Goal: Transaction & Acquisition: Purchase product/service

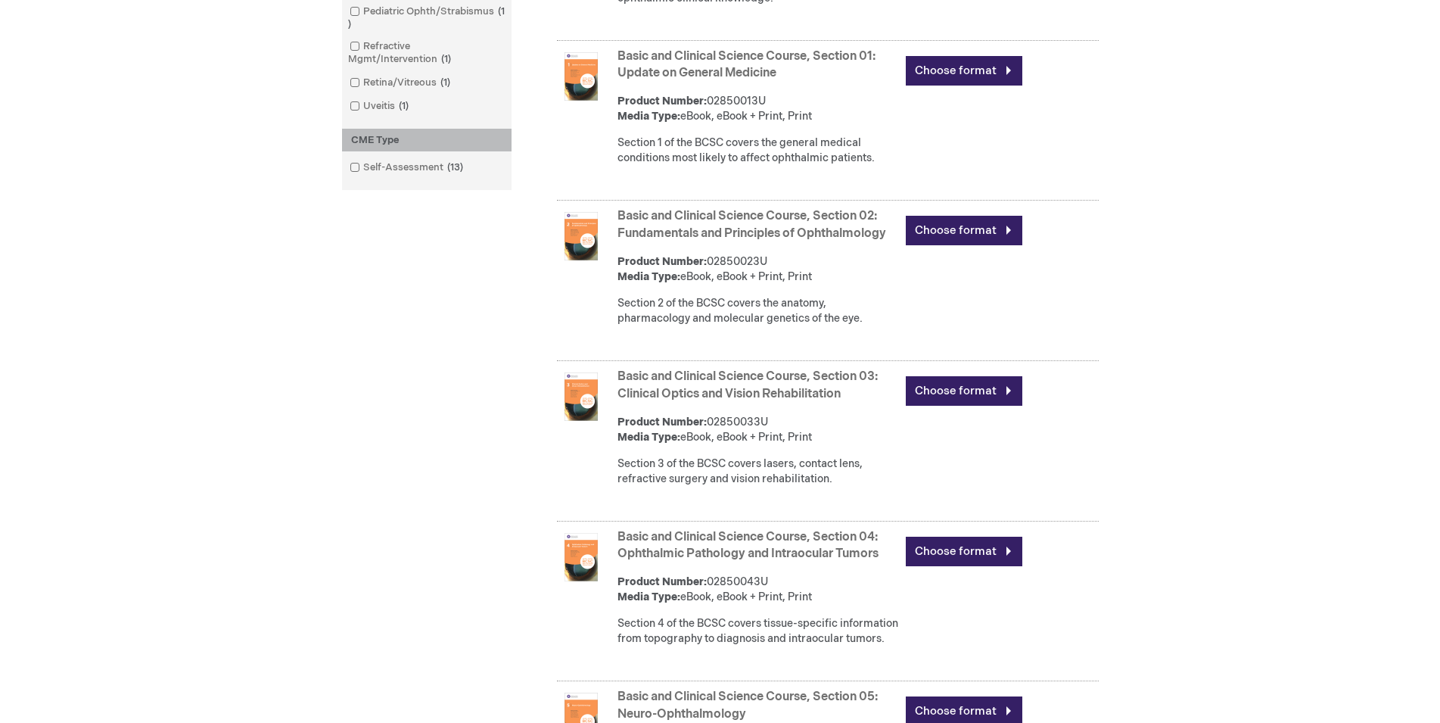
scroll to position [849, 0]
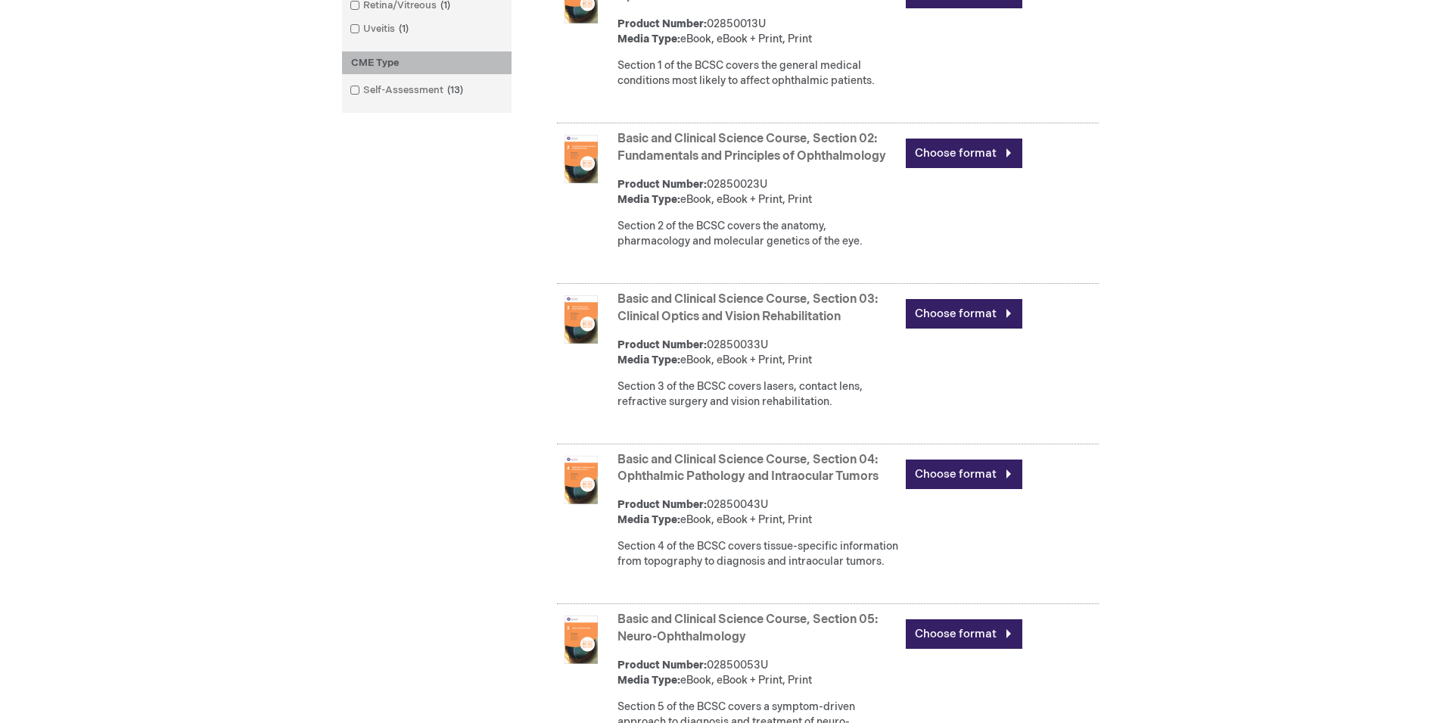
click at [574, 487] on img at bounding box center [581, 480] width 48 height 48
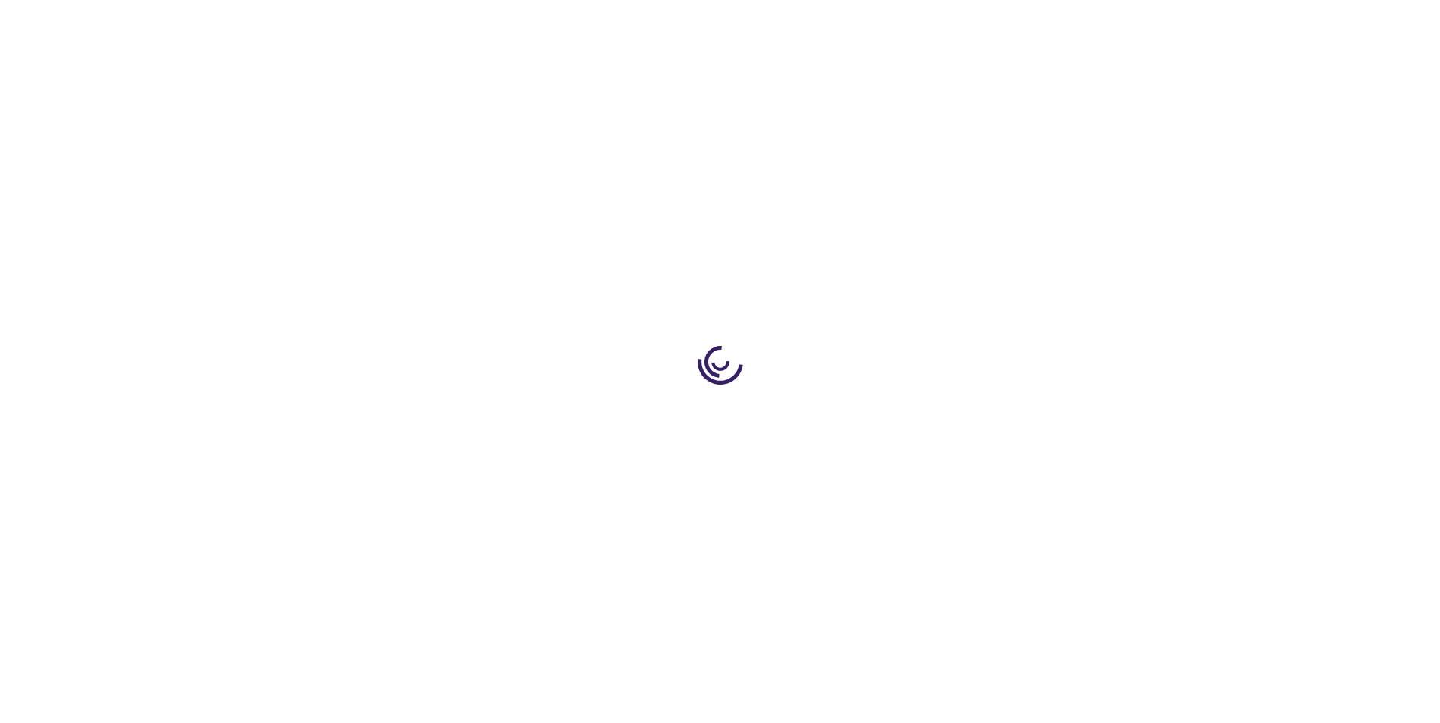
type input "0"
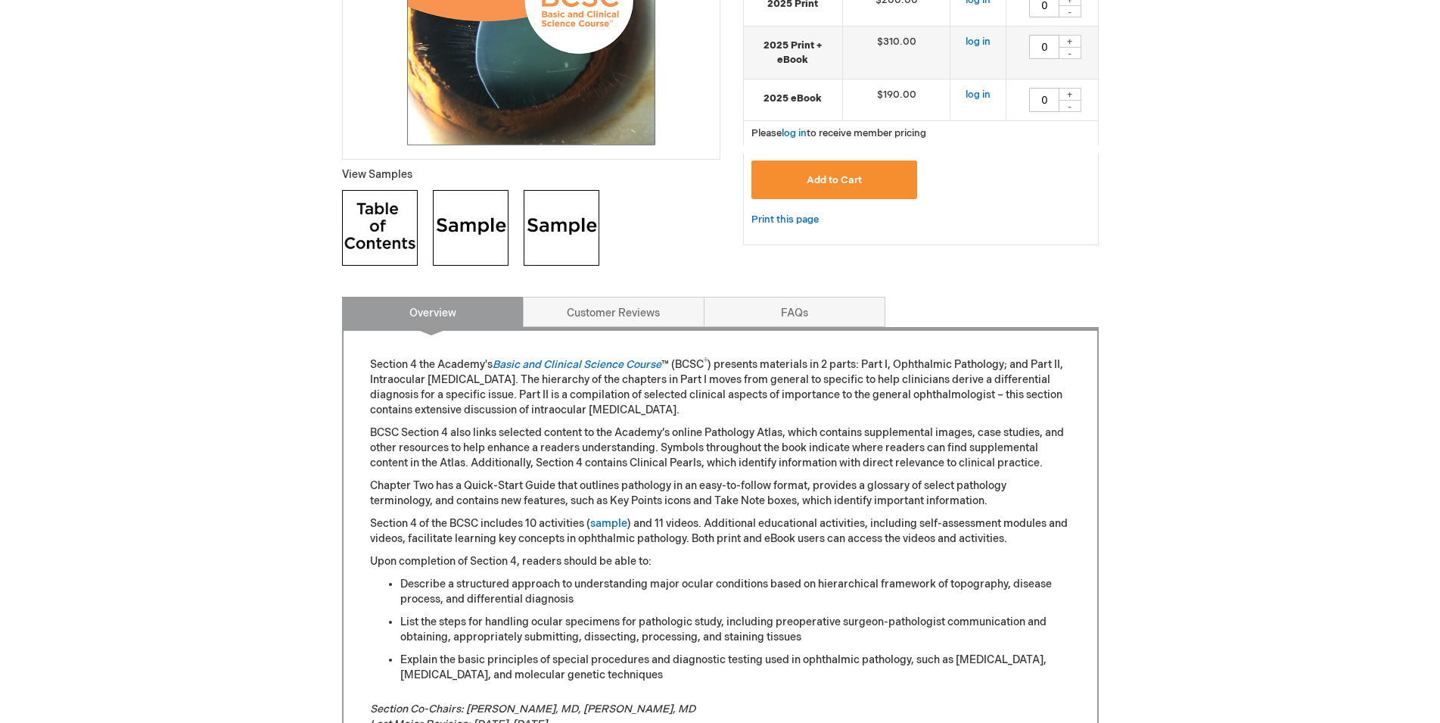
scroll to position [77, 0]
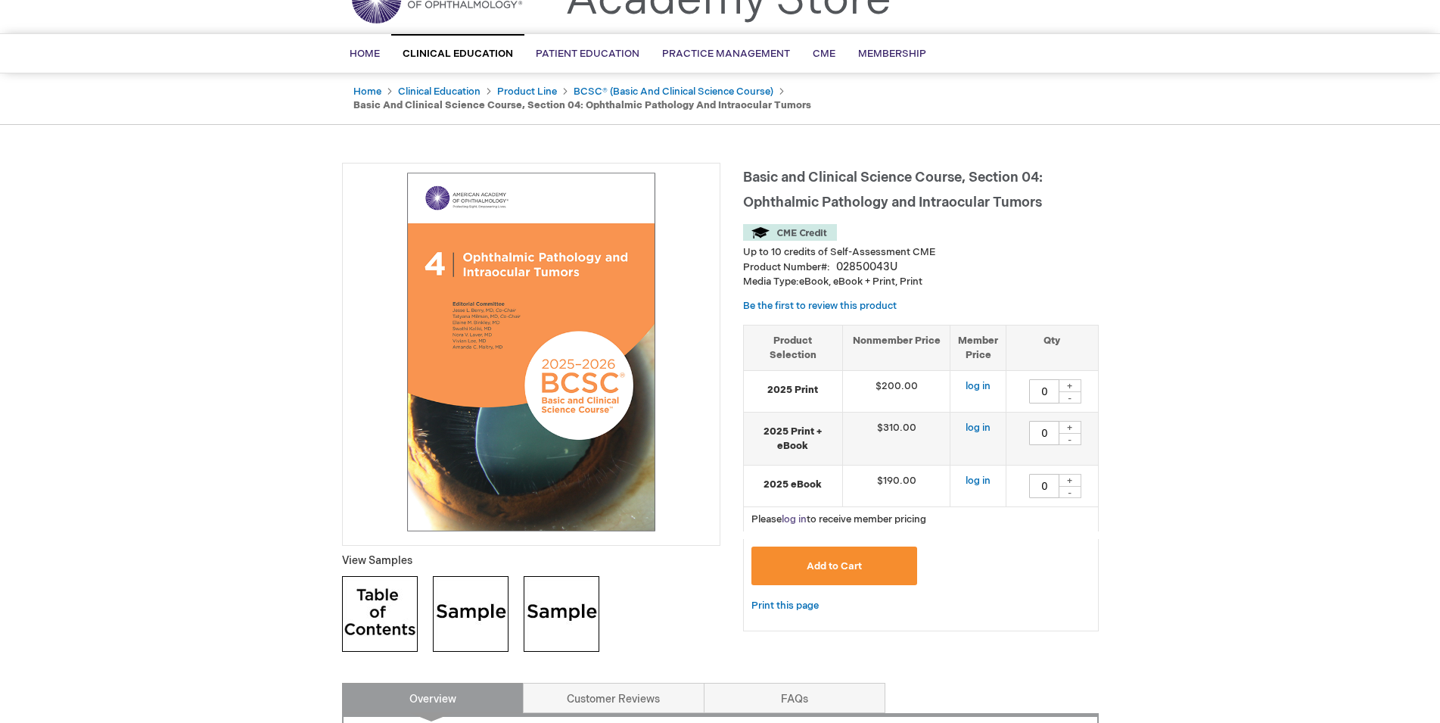
click at [792, 518] on link "log in" at bounding box center [794, 519] width 25 height 12
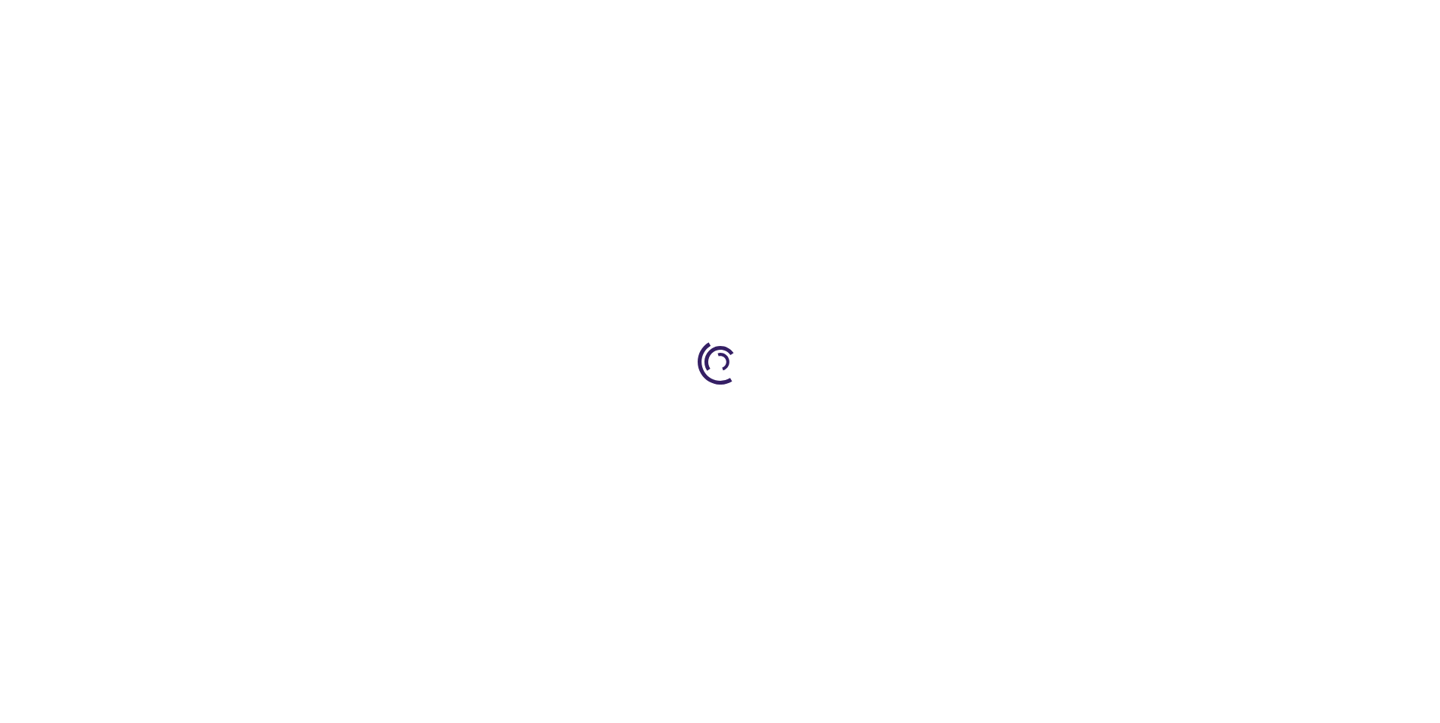
type input "0"
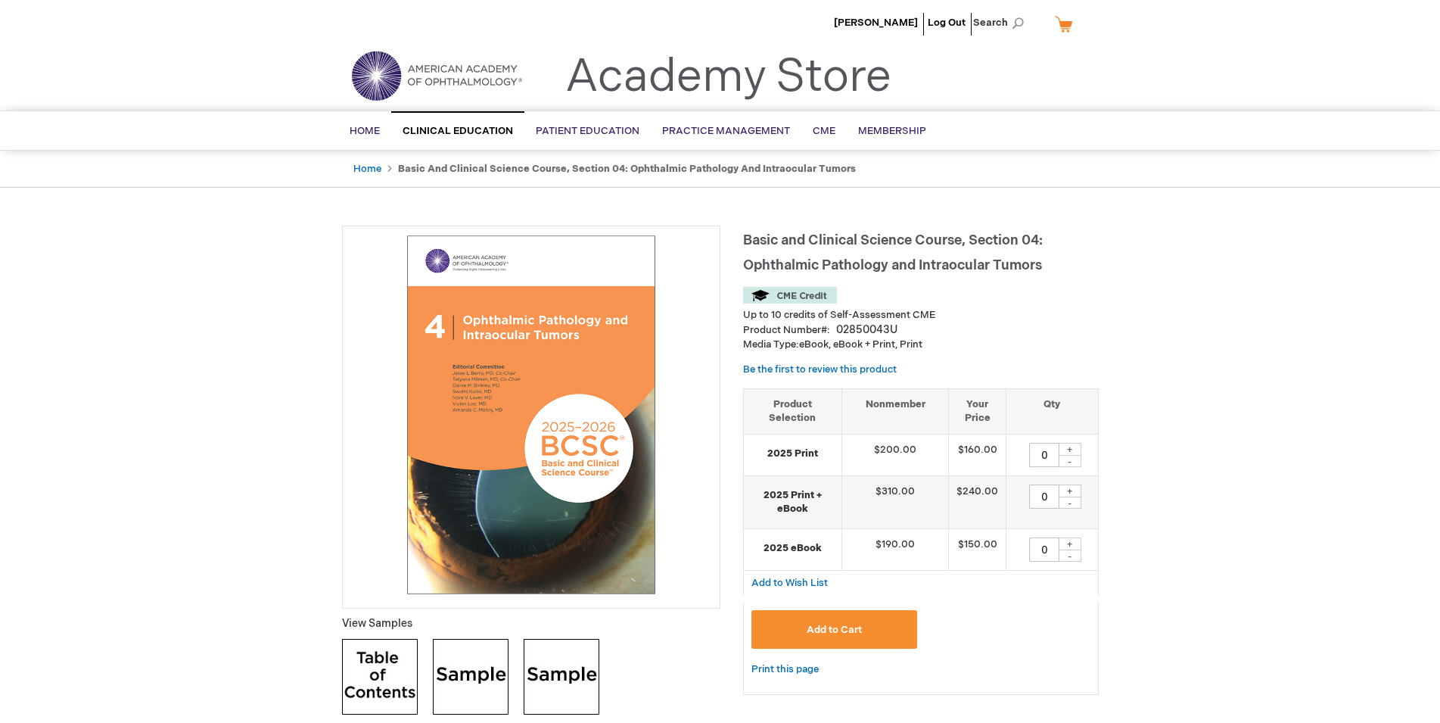
click at [1075, 447] on div "+" at bounding box center [1070, 449] width 23 height 13
type input "1"
click at [839, 626] on span "Add to Cart" at bounding box center [834, 630] width 55 height 12
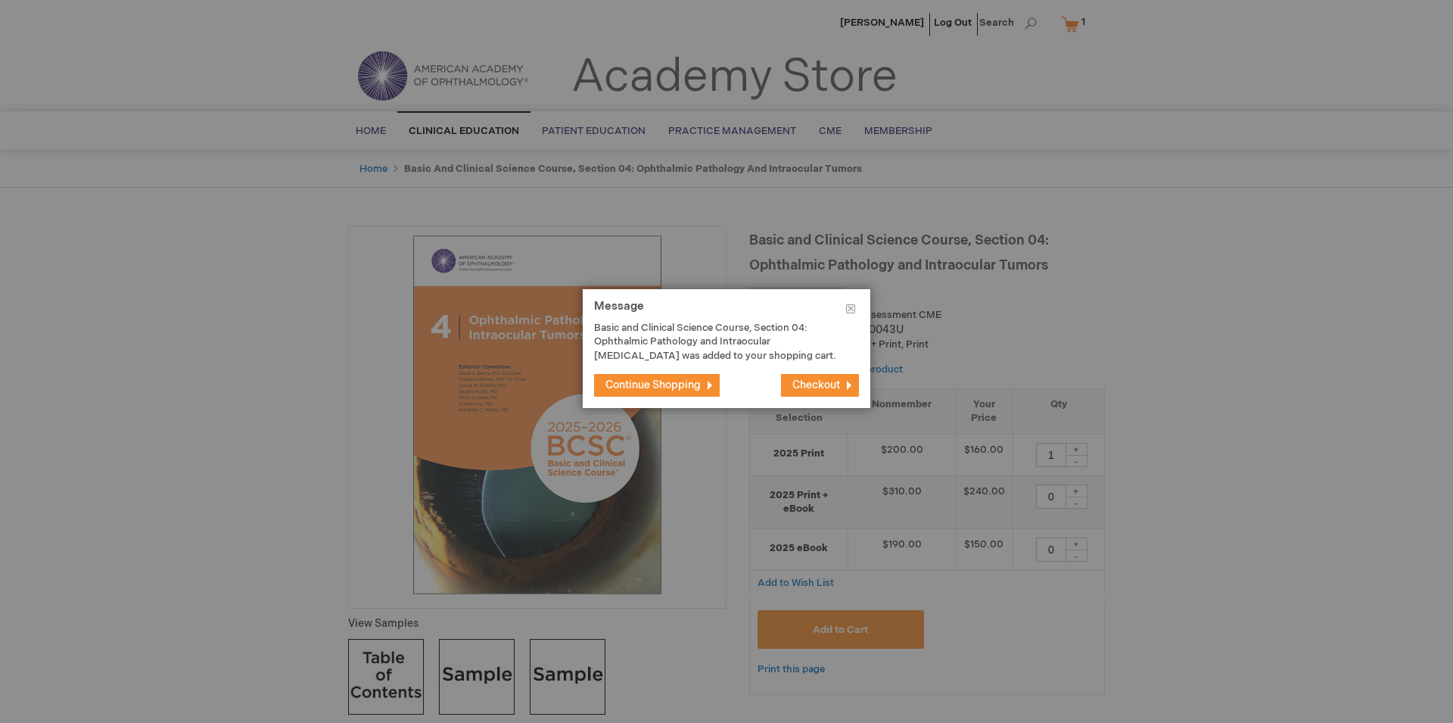
click at [666, 381] on span "Continue Shopping" at bounding box center [652, 384] width 95 height 13
